Goal: Book appointment/travel/reservation

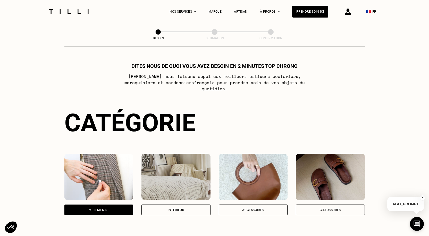
scroll to position [169, 0]
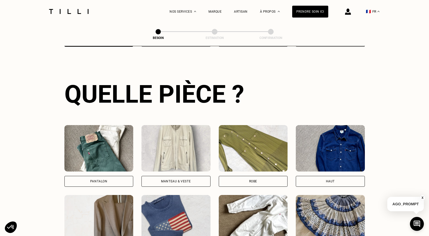
click at [109, 176] on div "Pantalon" at bounding box center [98, 181] width 69 height 11
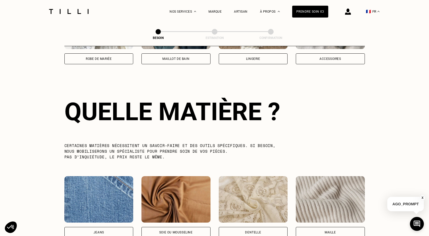
scroll to position [449, 0]
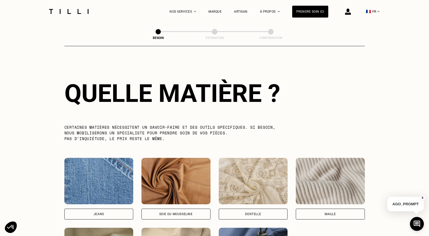
click at [115, 209] on div "Jeans" at bounding box center [98, 214] width 69 height 11
select select "FR"
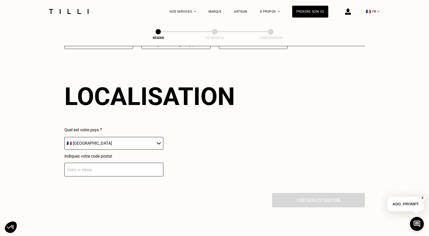
scroll to position [693, 0]
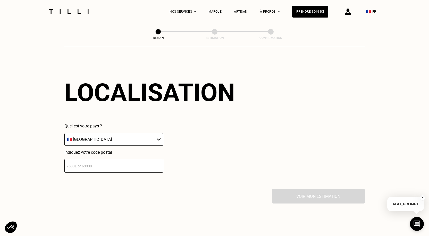
click at [112, 165] on input "number" at bounding box center [113, 166] width 99 height 14
type input "6"
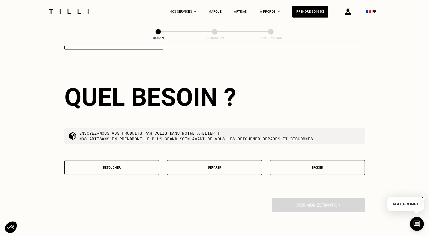
scroll to position [821, 0]
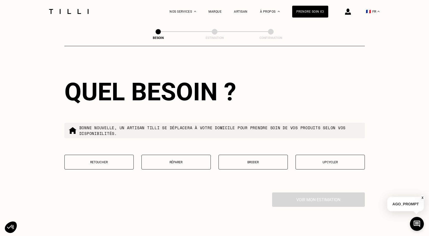
type input "69004"
click at [103, 160] on p "Retoucher" at bounding box center [99, 162] width 64 height 4
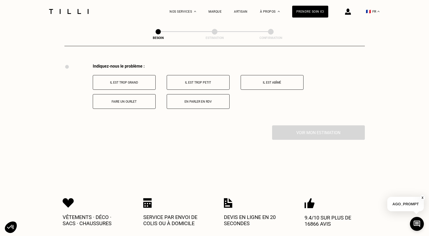
scroll to position [953, 0]
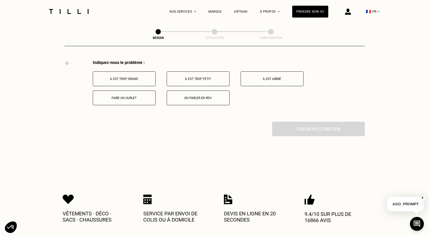
click at [142, 91] on button "Faire un ourlet" at bounding box center [124, 97] width 63 height 15
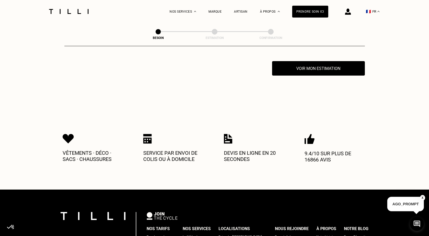
scroll to position [1015, 0]
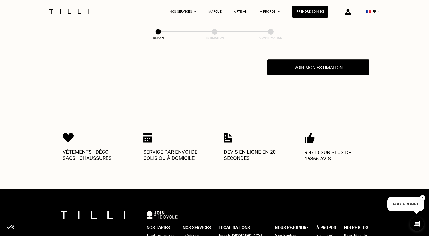
click at [302, 65] on button "Voir mon estimation" at bounding box center [319, 67] width 102 height 16
